Goal: Task Accomplishment & Management: Complete application form

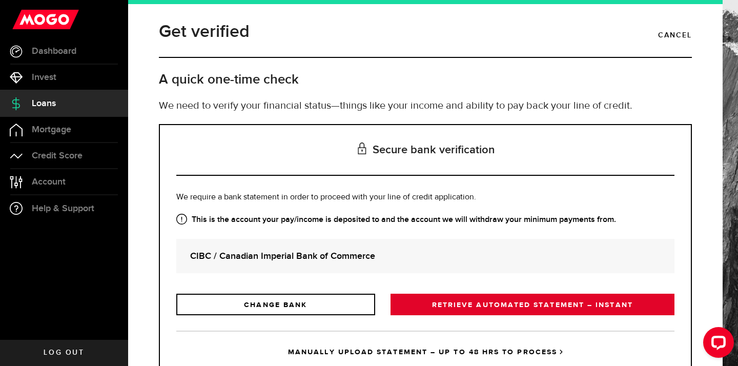
click at [506, 311] on link "RETRIEVE AUTOMATED STATEMENT – INSTANT" at bounding box center [533, 305] width 284 height 22
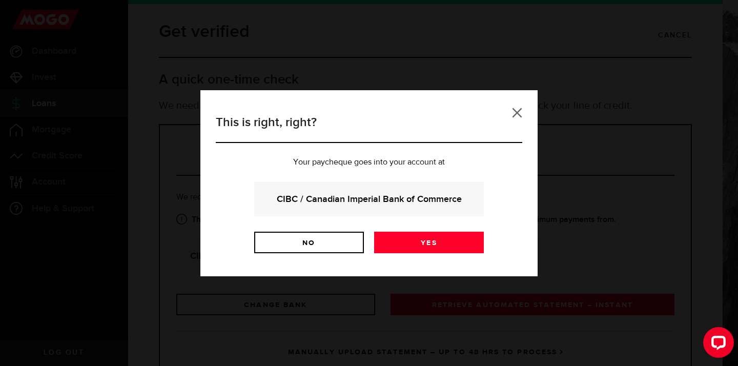
click at [514, 110] on link at bounding box center [517, 113] width 10 height 10
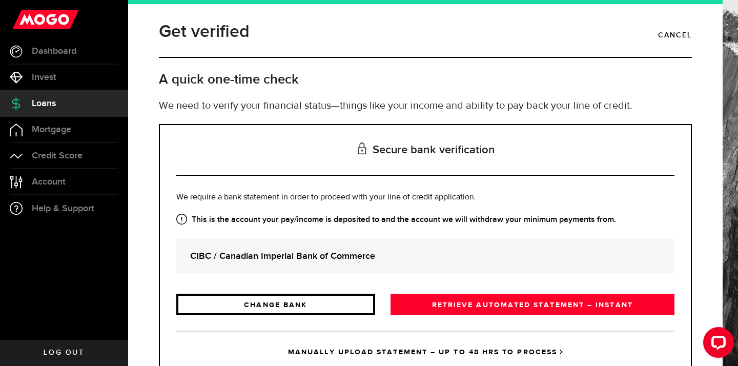
click at [336, 307] on link "CHANGE BANK" at bounding box center [275, 305] width 199 height 22
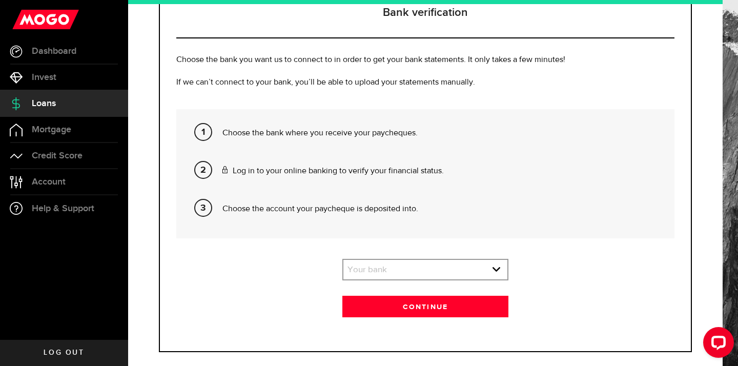
scroll to position [153, 0]
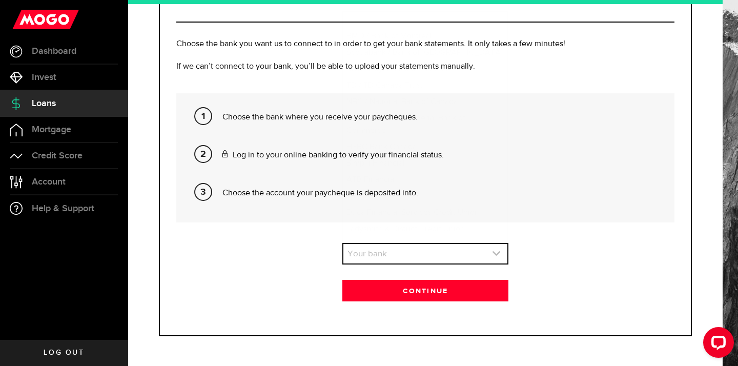
click at [372, 256] on link "expand select" at bounding box center [425, 253] width 164 height 19
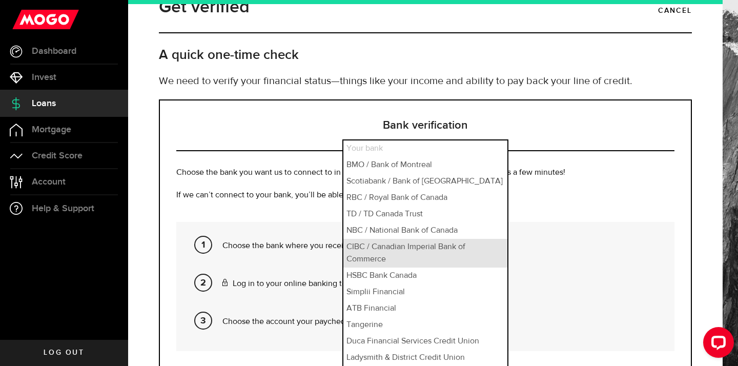
scroll to position [28, 0]
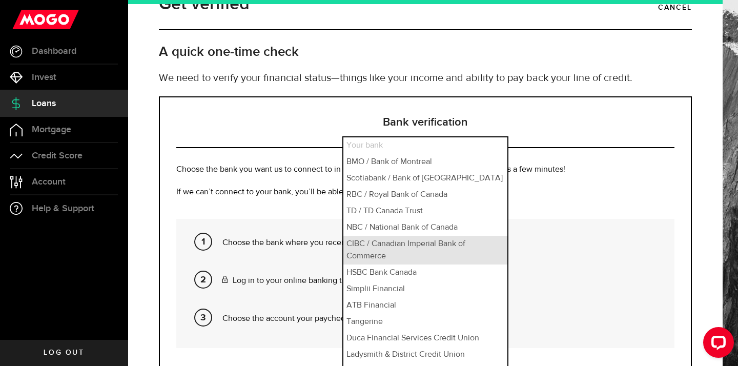
click at [382, 250] on li "CIBC / Canadian Imperial Bank of Commerce" at bounding box center [425, 250] width 164 height 29
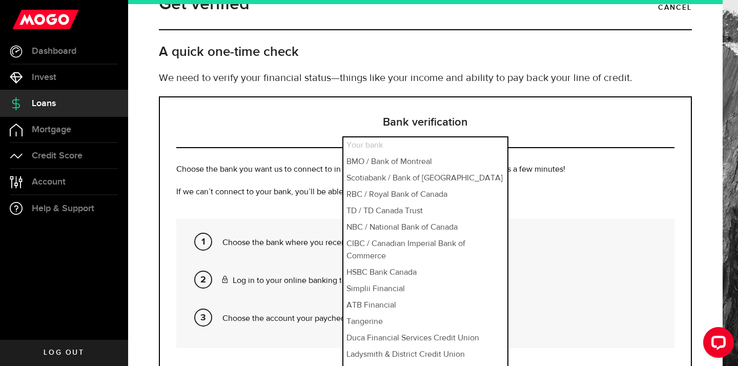
select select "6"
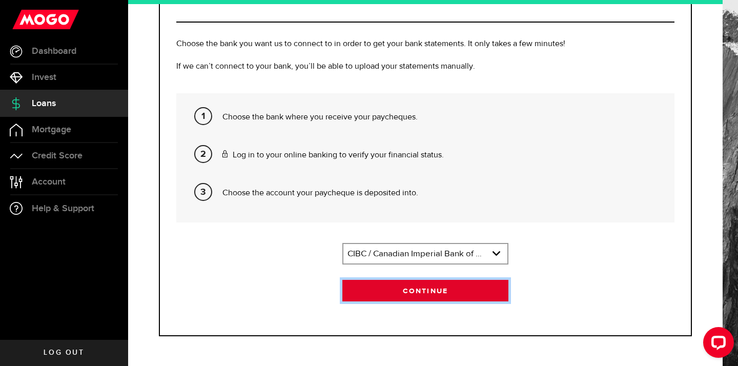
click at [401, 292] on button "Continue" at bounding box center [425, 291] width 166 height 22
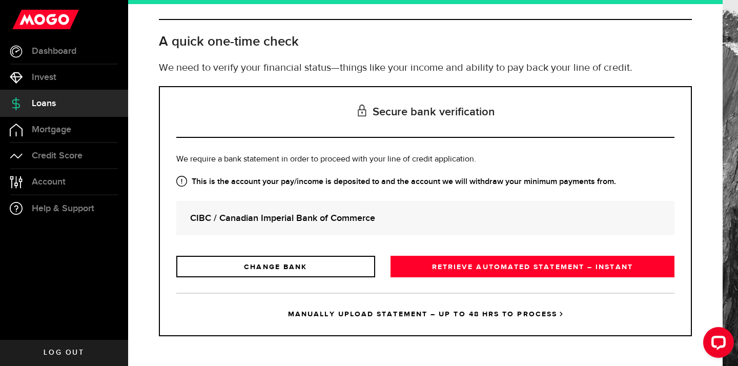
scroll to position [0, 0]
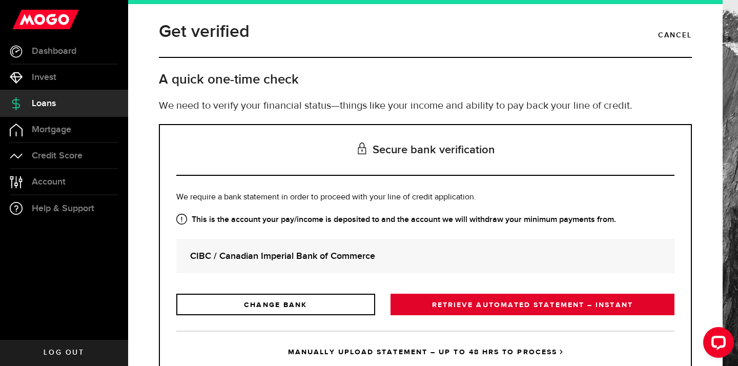
click at [424, 301] on link "RETRIEVE AUTOMATED STATEMENT – INSTANT" at bounding box center [533, 305] width 284 height 22
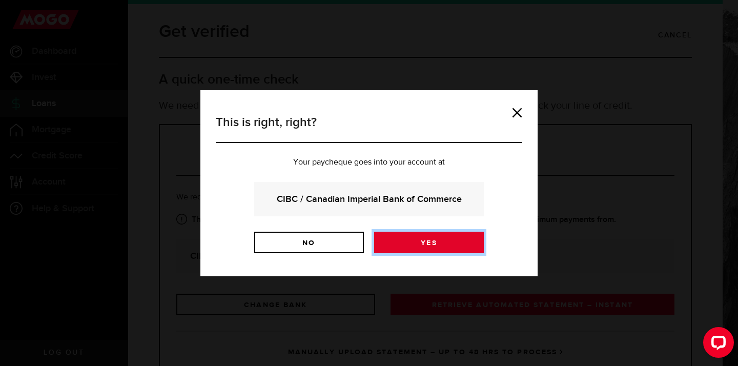
click at [412, 246] on link "Yes" at bounding box center [429, 243] width 110 height 22
